Goal: Task Accomplishment & Management: Manage account settings

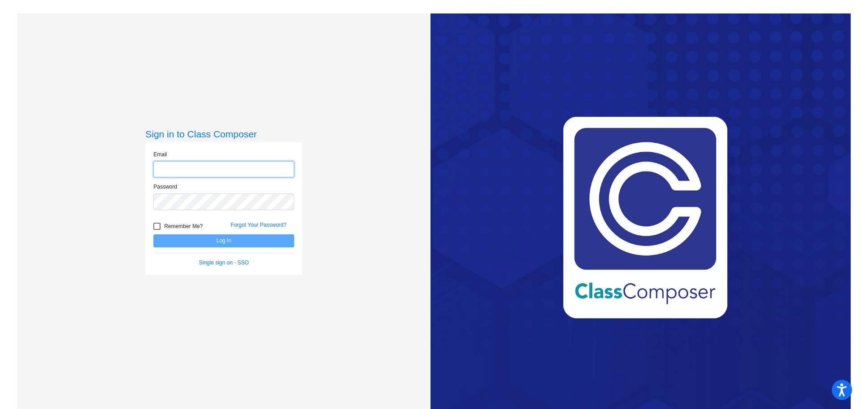
type input "[EMAIL_ADDRESS][DOMAIN_NAME]"
click at [214, 238] on button "Log In" at bounding box center [223, 240] width 141 height 13
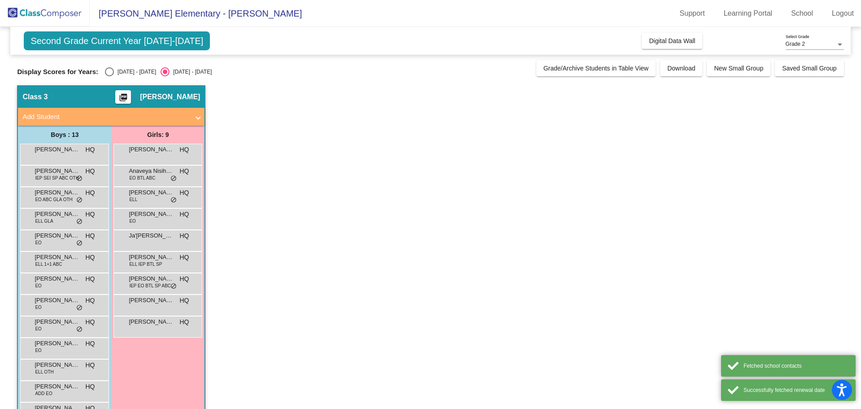
click at [106, 71] on div "Select an option" at bounding box center [109, 71] width 9 height 9
click at [109, 76] on input "[DATE] - [DATE]" at bounding box center [109, 76] width 0 height 0
radio input "true"
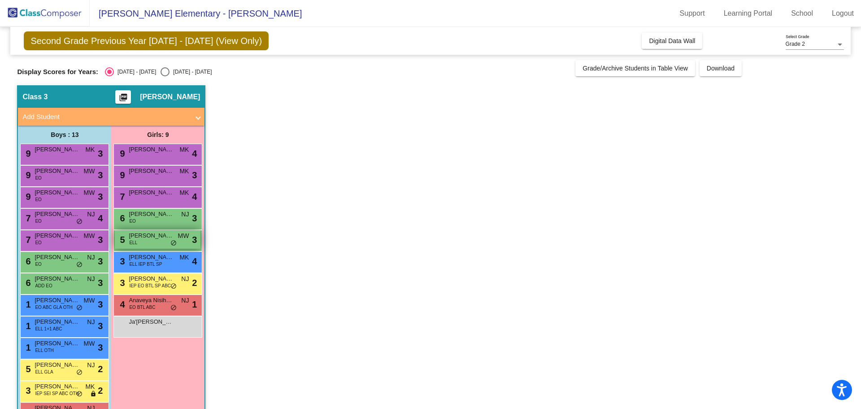
click at [135, 238] on span "[PERSON_NAME]" at bounding box center [151, 235] width 45 height 9
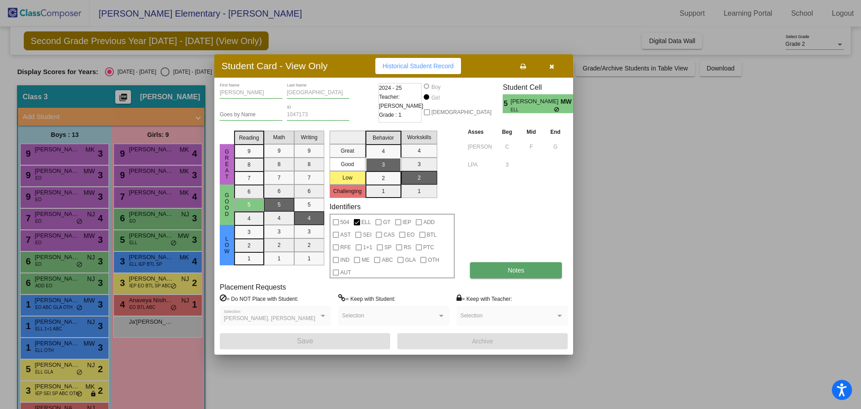
click at [513, 271] on span "Notes" at bounding box center [516, 269] width 17 height 7
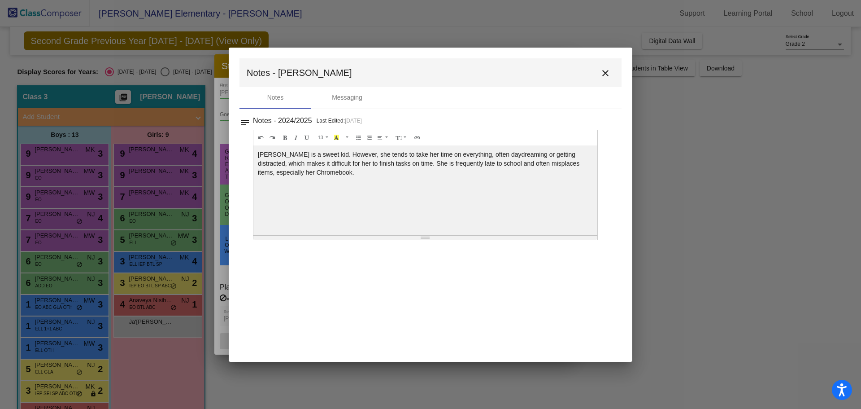
click at [608, 70] on mat-icon "close" at bounding box center [605, 73] width 11 height 11
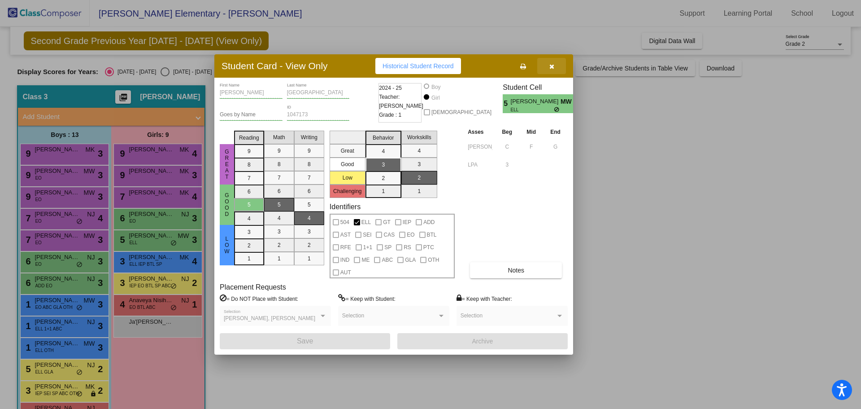
click at [553, 64] on icon "button" at bounding box center [552, 66] width 5 height 6
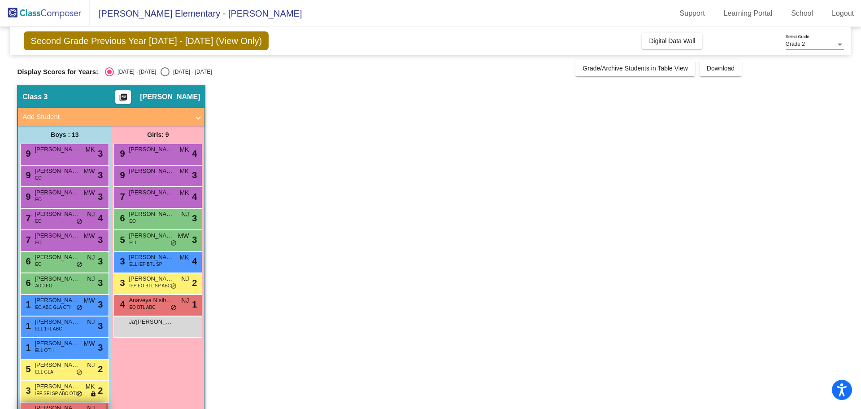
scroll to position [29, 0]
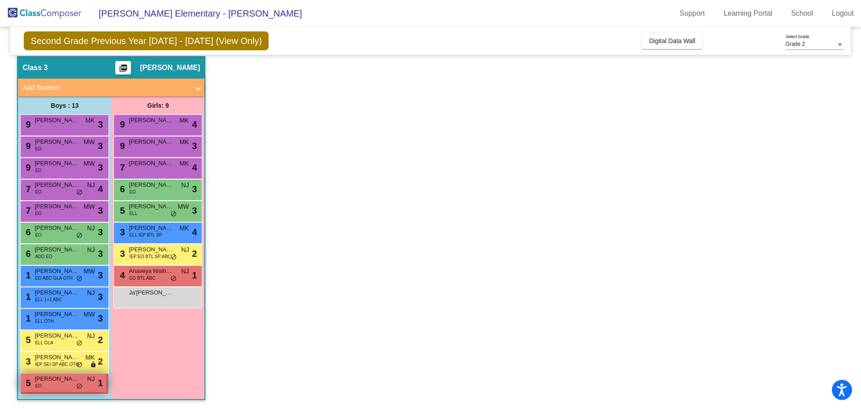
click at [54, 384] on div "5 [PERSON_NAME] EO NJ lock do_not_disturb_alt 1" at bounding box center [64, 382] width 86 height 18
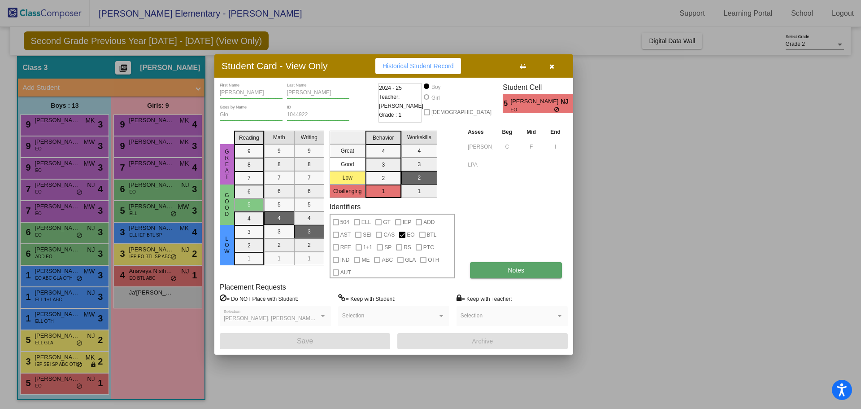
click at [511, 272] on span "Notes" at bounding box center [516, 269] width 17 height 7
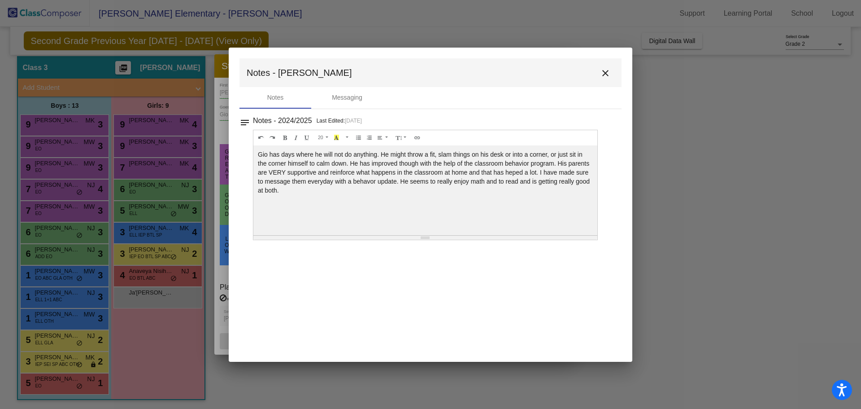
click at [605, 77] on mat-icon "close" at bounding box center [605, 73] width 11 height 11
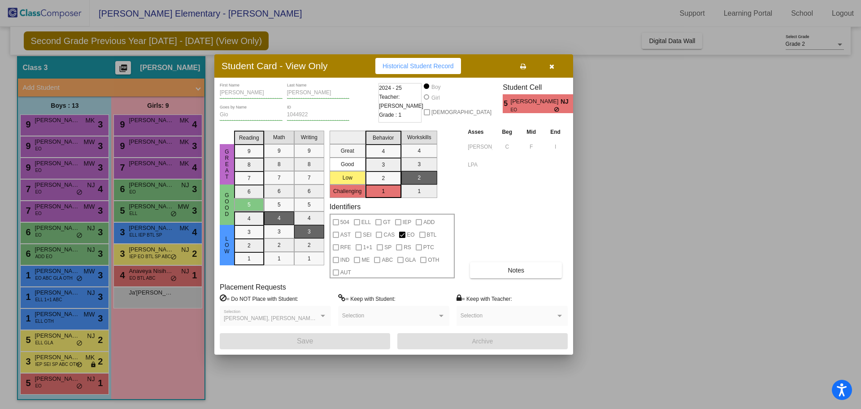
click at [55, 225] on div at bounding box center [430, 204] width 861 height 409
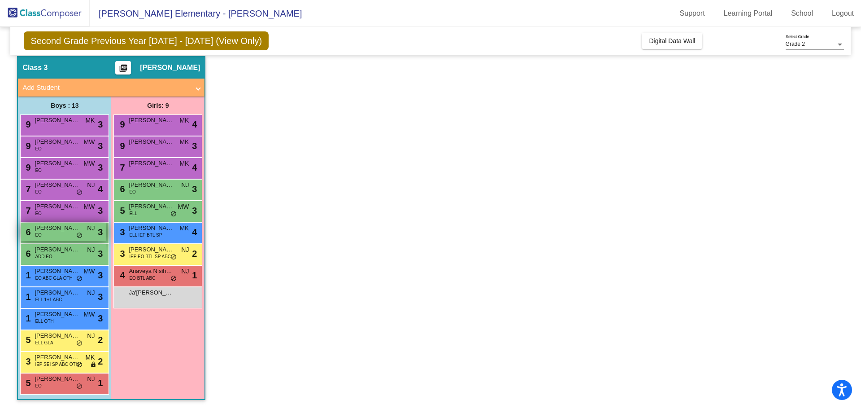
click at [44, 228] on span "[PERSON_NAME]" at bounding box center [57, 227] width 45 height 9
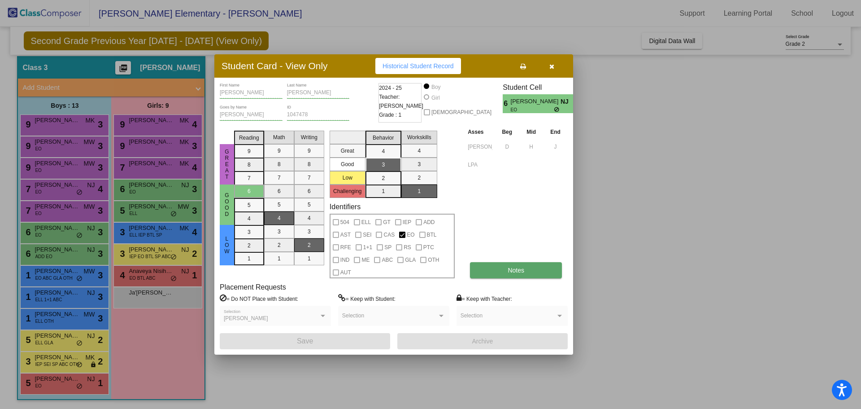
click at [503, 264] on button "Notes" at bounding box center [516, 270] width 92 height 16
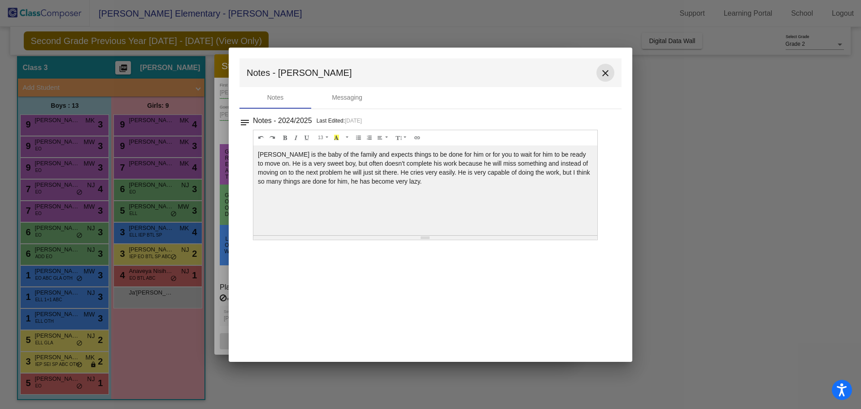
click at [604, 74] on mat-icon "close" at bounding box center [605, 73] width 11 height 11
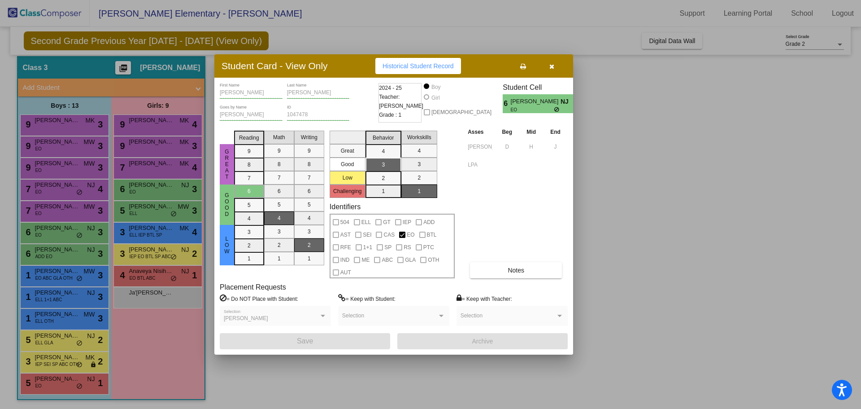
click at [551, 65] on icon "button" at bounding box center [552, 66] width 5 height 6
